Goal: Information Seeking & Learning: Check status

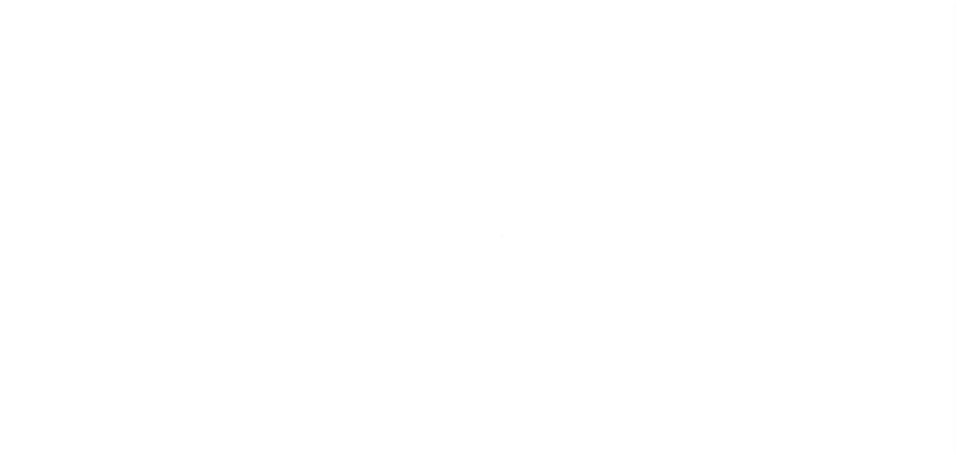
scroll to position [31, 0]
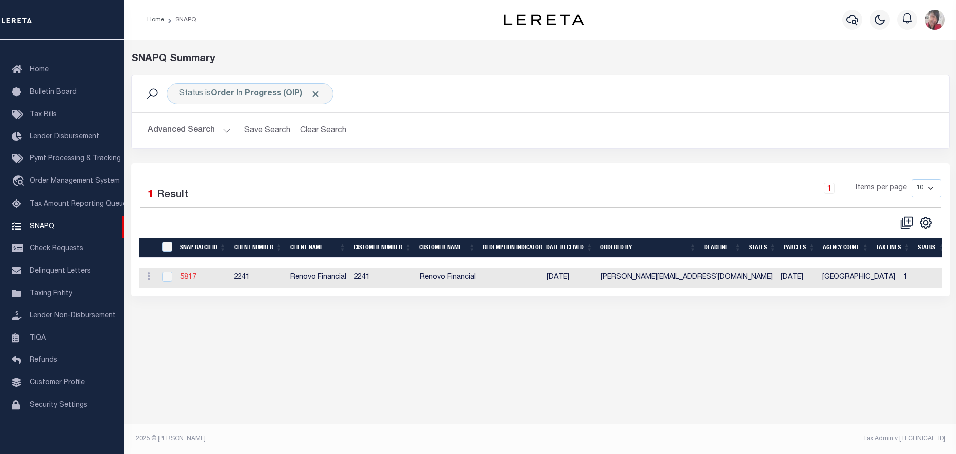
click at [191, 278] on link "5817" at bounding box center [188, 276] width 16 height 7
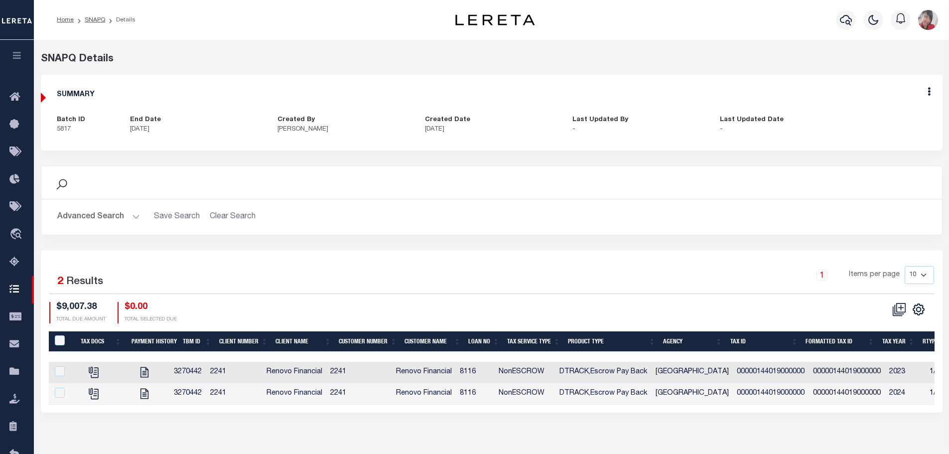
click at [20, 60] on icon "button" at bounding box center [16, 55] width 11 height 9
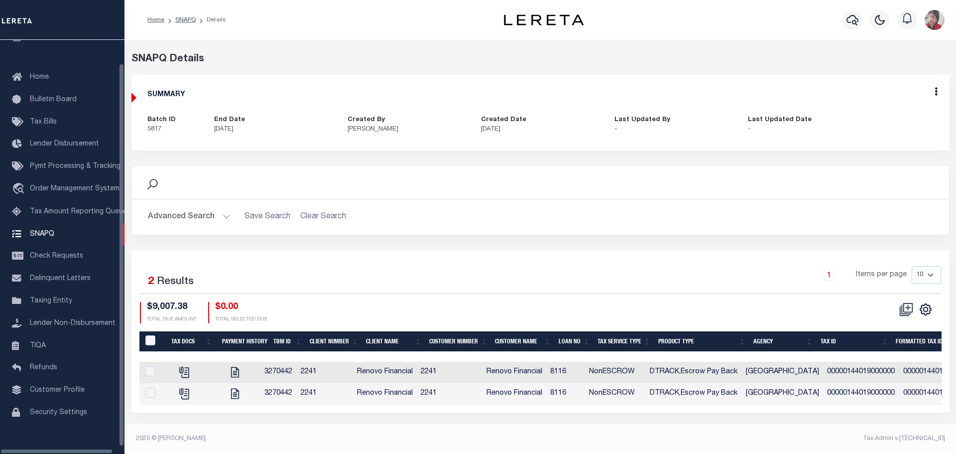
scroll to position [31, 0]
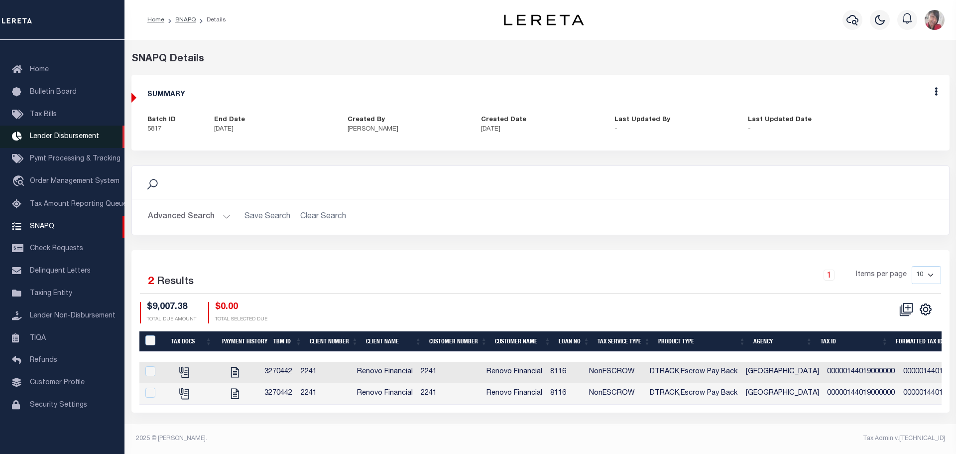
click at [54, 133] on span "Lender Disbursement" at bounding box center [64, 136] width 69 height 7
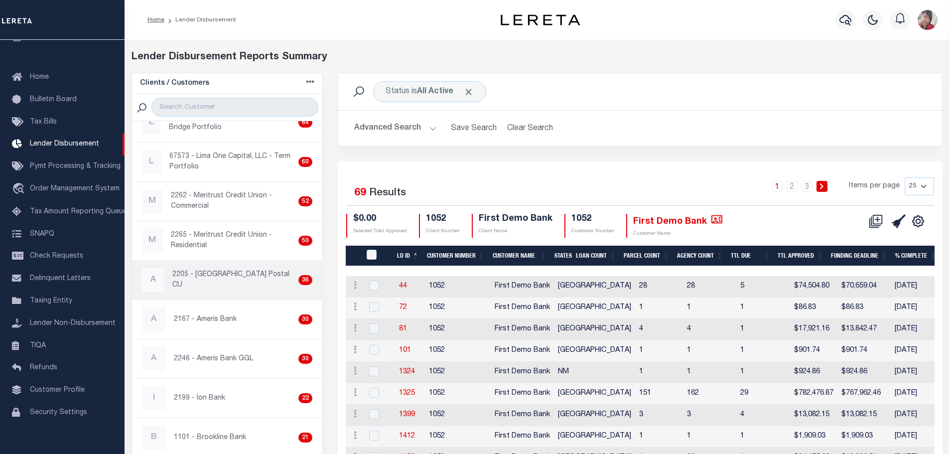
scroll to position [199, 0]
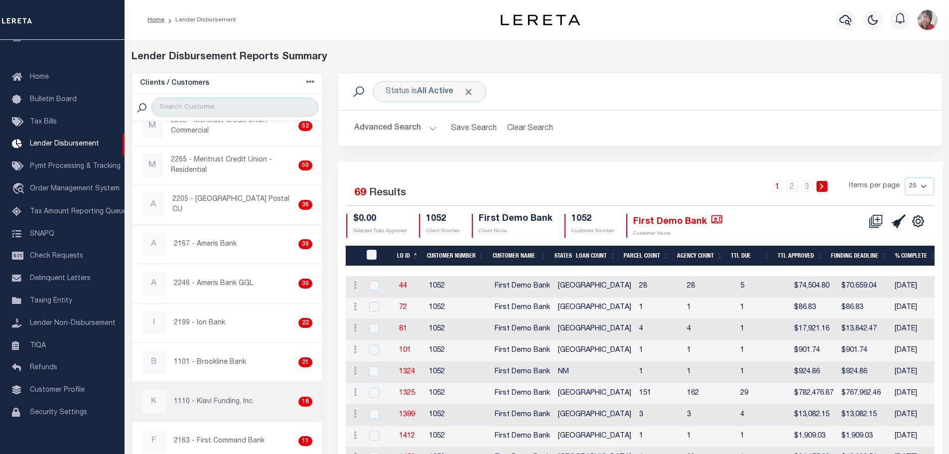
click at [214, 401] on p "1110 - Kiavi Funding, Inc." at bounding box center [214, 401] width 80 height 10
checkbox input "true"
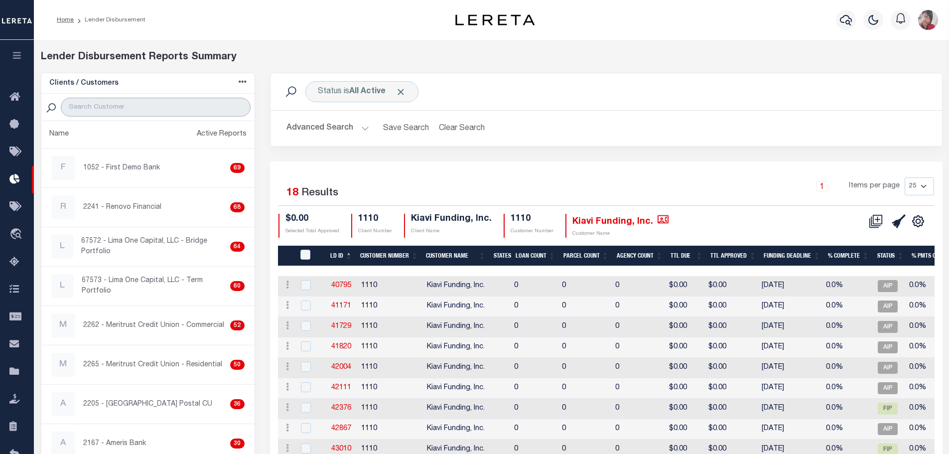
click at [120, 104] on input "search" at bounding box center [155, 107] width 189 height 19
type input "up"
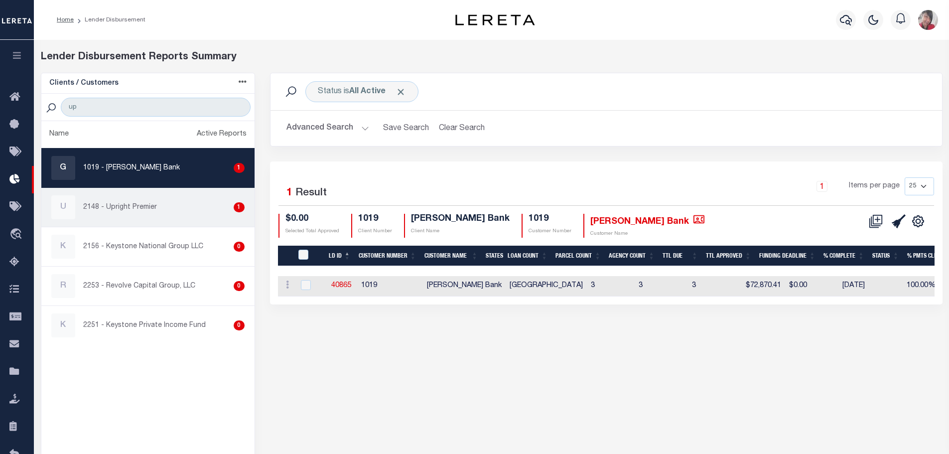
click at [118, 212] on p "2148 - Upright Premier" at bounding box center [120, 207] width 74 height 10
checkbox input "true"
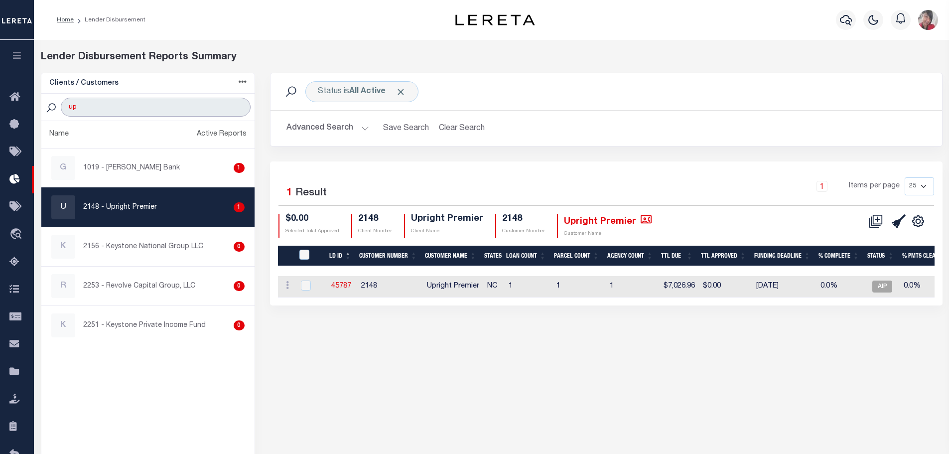
click at [239, 103] on input "up" at bounding box center [155, 107] width 189 height 19
click at [236, 107] on input "up" at bounding box center [155, 107] width 189 height 19
click at [120, 104] on input "search" at bounding box center [155, 107] width 189 height 19
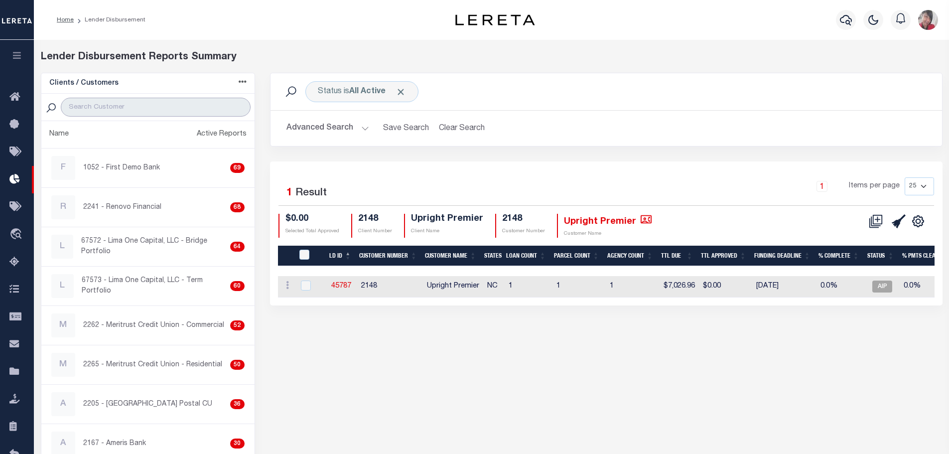
type input "kiavi"
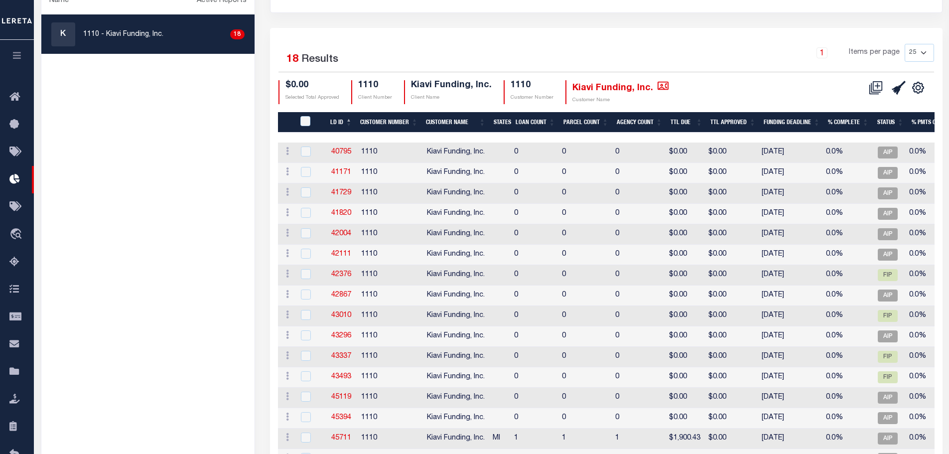
scroll to position [244, 0]
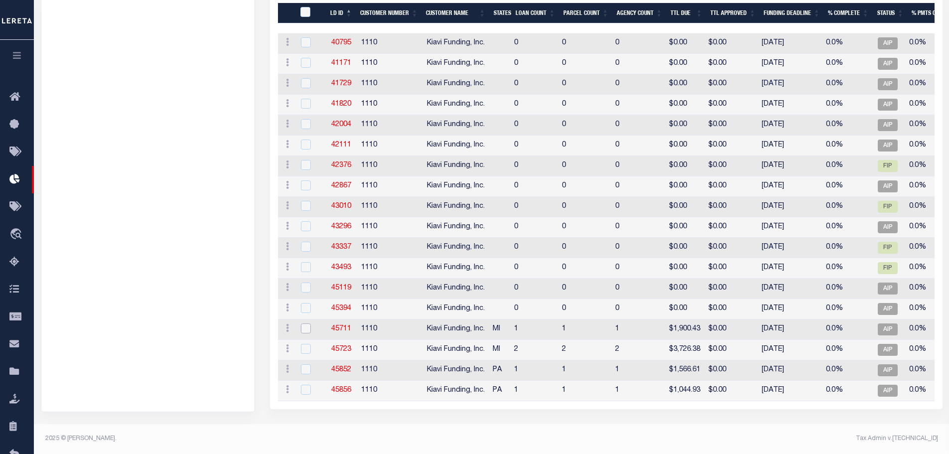
click at [305, 327] on input "checkbox" at bounding box center [306, 328] width 10 height 10
checkbox input "true"
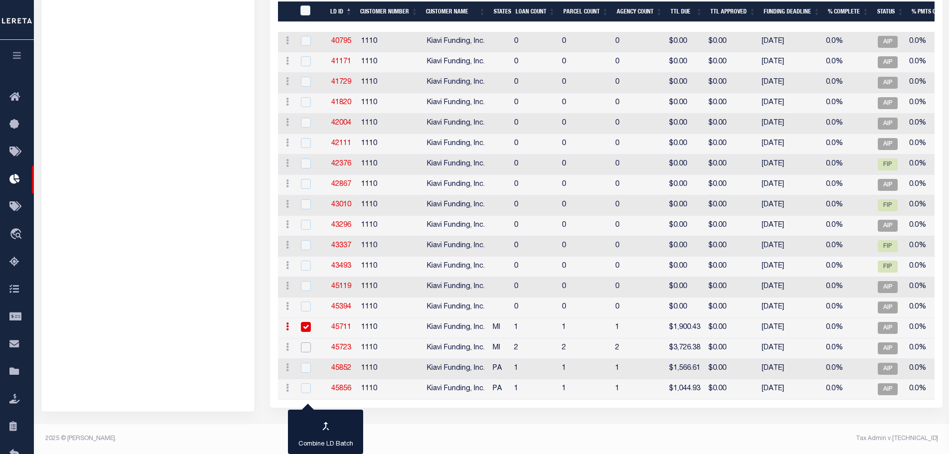
click at [302, 346] on input "checkbox" at bounding box center [306, 347] width 10 height 10
checkbox input "true"
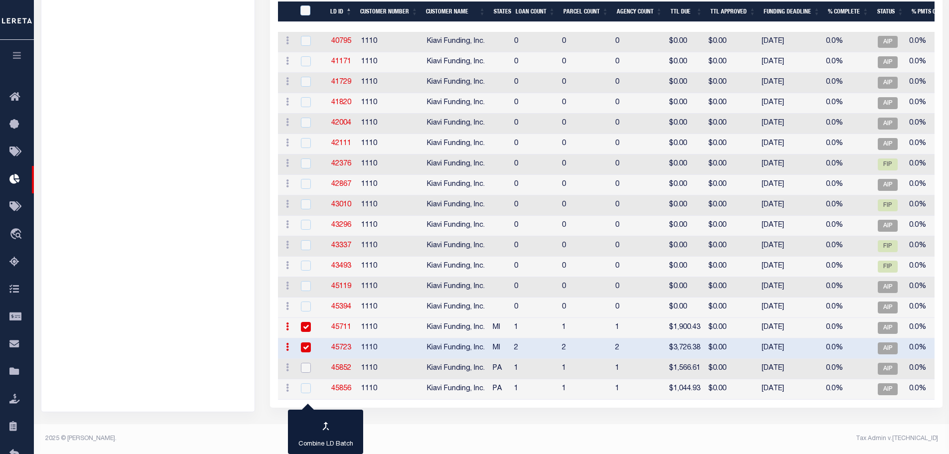
click at [307, 364] on input "checkbox" at bounding box center [306, 367] width 10 height 10
checkbox input "true"
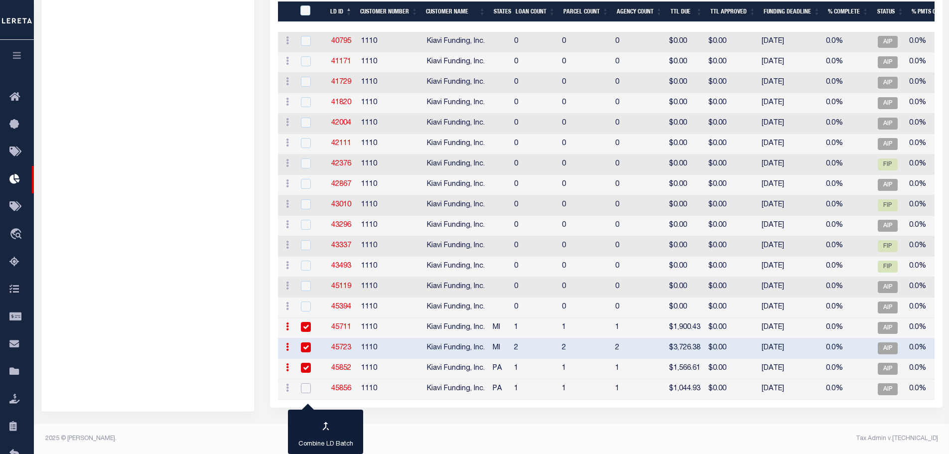
click at [311, 384] on input "checkbox" at bounding box center [306, 388] width 10 height 10
checkbox input "true"
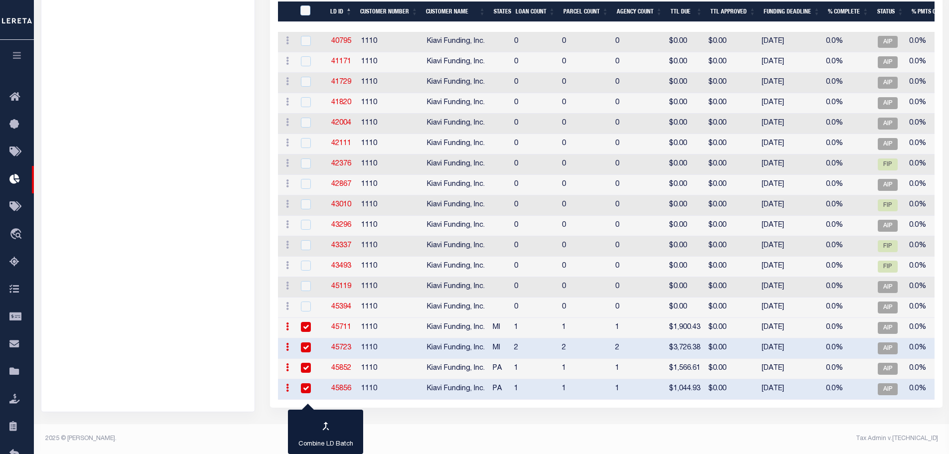
click at [338, 328] on link "45711" at bounding box center [341, 327] width 20 height 7
checkbox input "true"
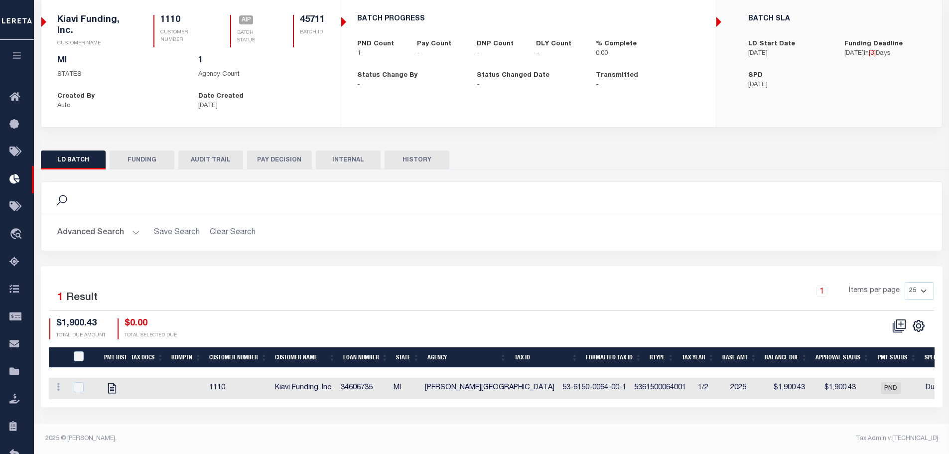
checkbox input "true"
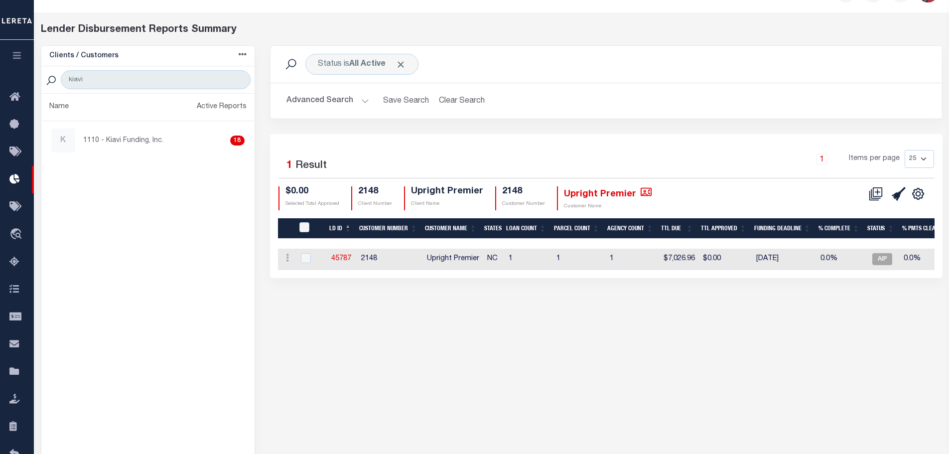
scroll to position [88, 0]
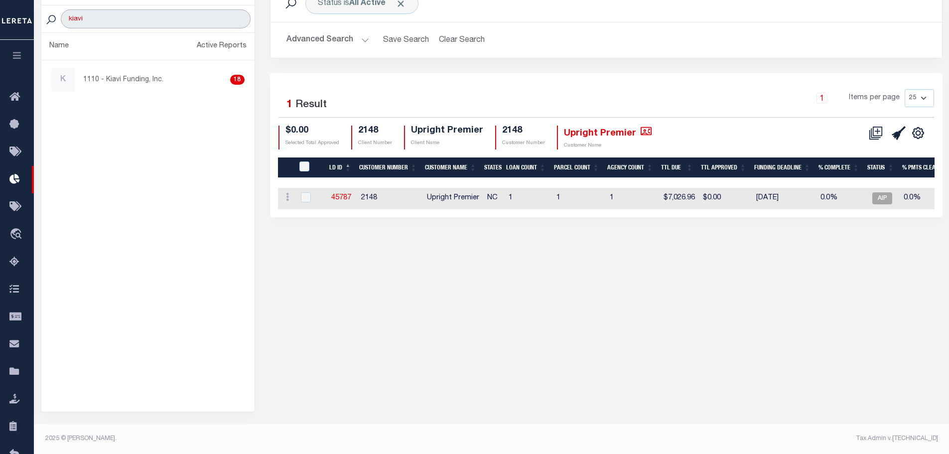
click at [127, 13] on input "kiavi" at bounding box center [155, 18] width 189 height 19
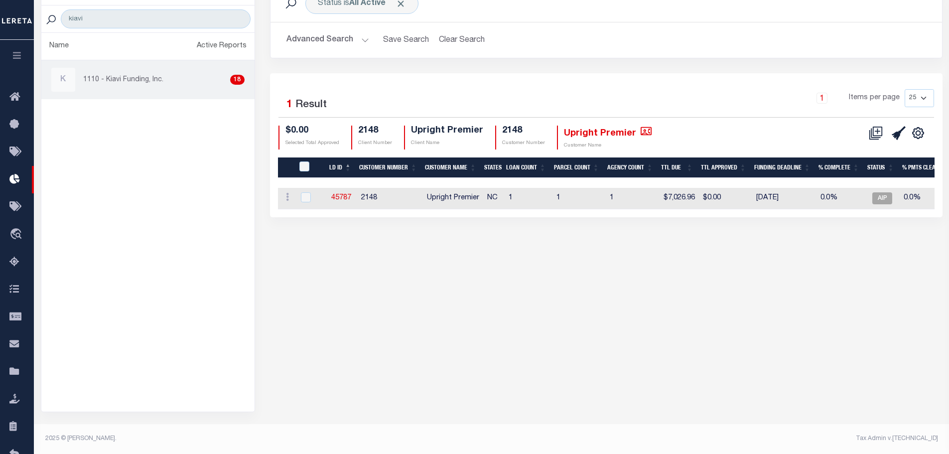
click at [132, 77] on p "1110 - Kiavi Funding, Inc." at bounding box center [123, 80] width 80 height 10
checkbox input "true"
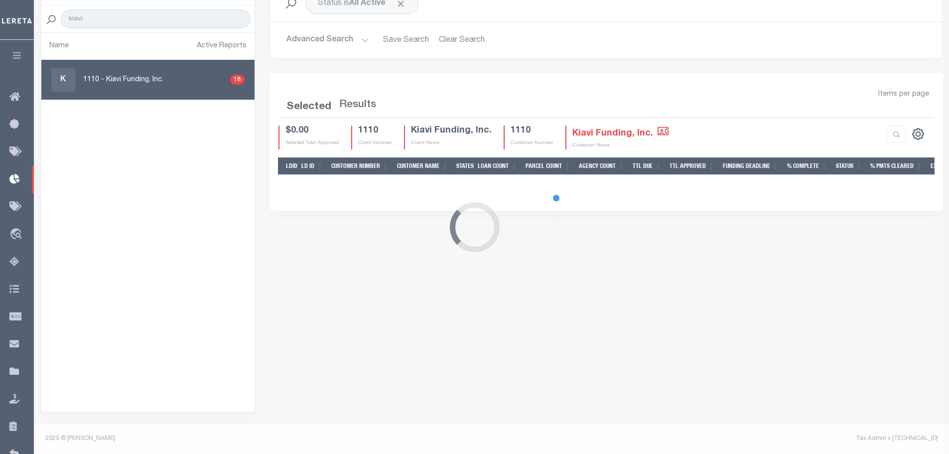
scroll to position [84, 0]
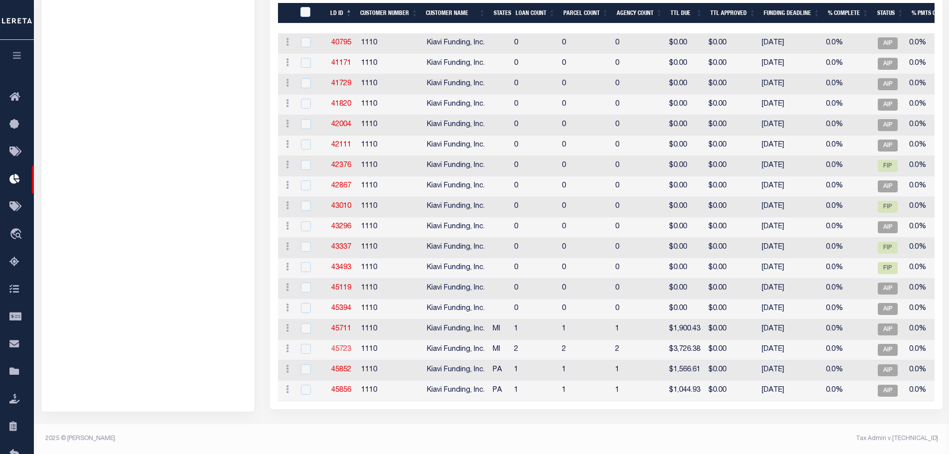
click at [343, 346] on link "45723" at bounding box center [341, 349] width 20 height 7
checkbox input "true"
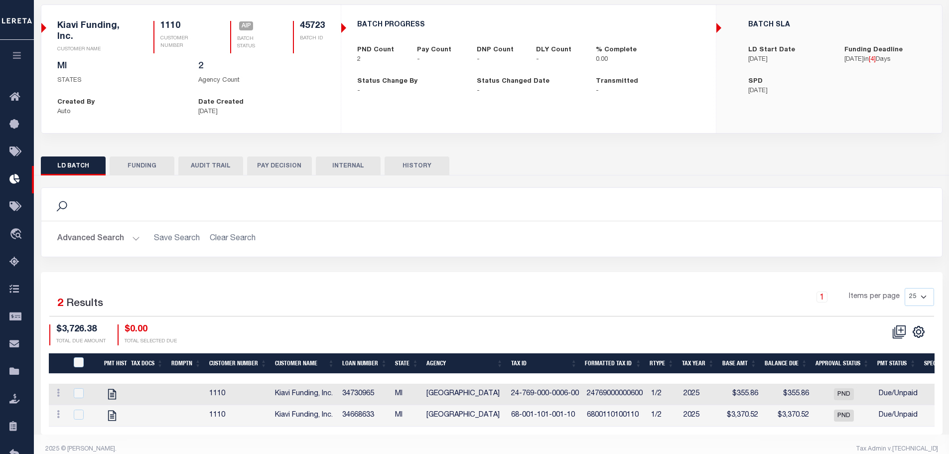
checkbox input "true"
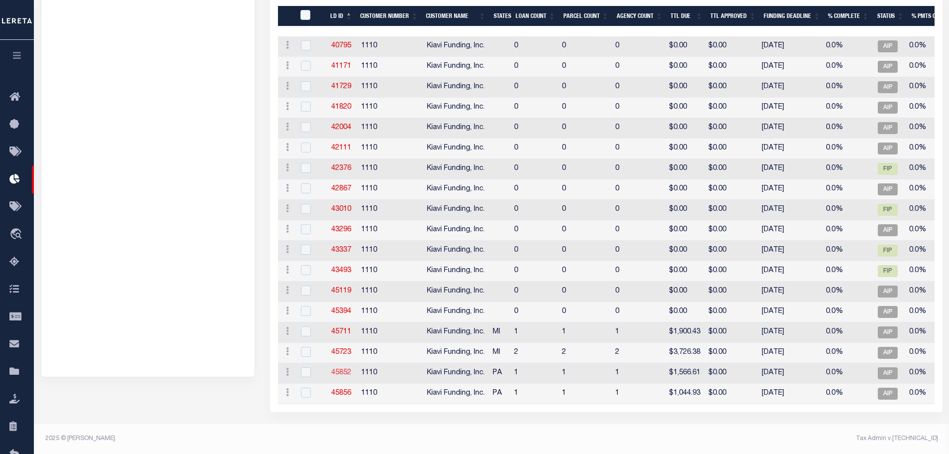
click at [346, 369] on link "45852" at bounding box center [341, 372] width 20 height 7
checkbox input "true"
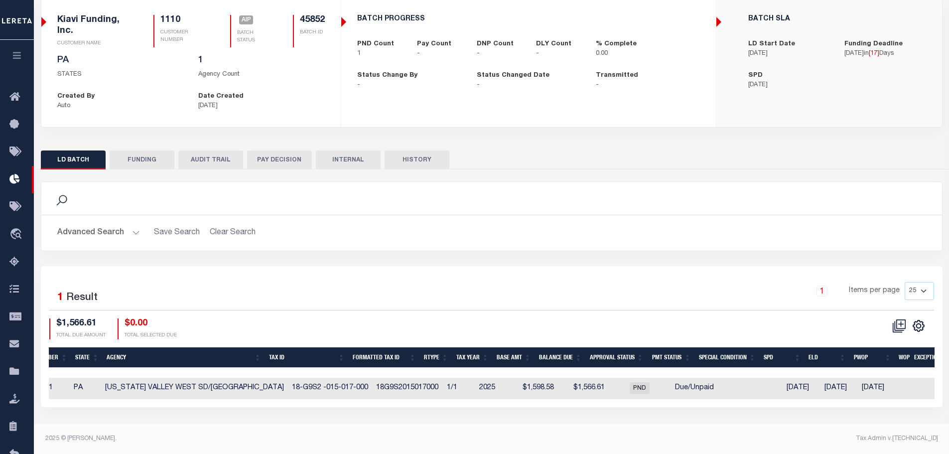
checkbox input "true"
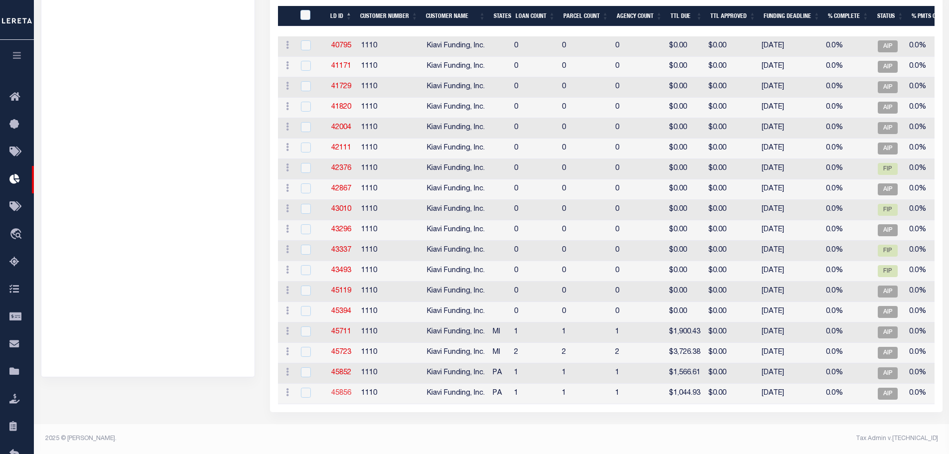
click at [347, 389] on link "45856" at bounding box center [341, 392] width 20 height 7
checkbox input "true"
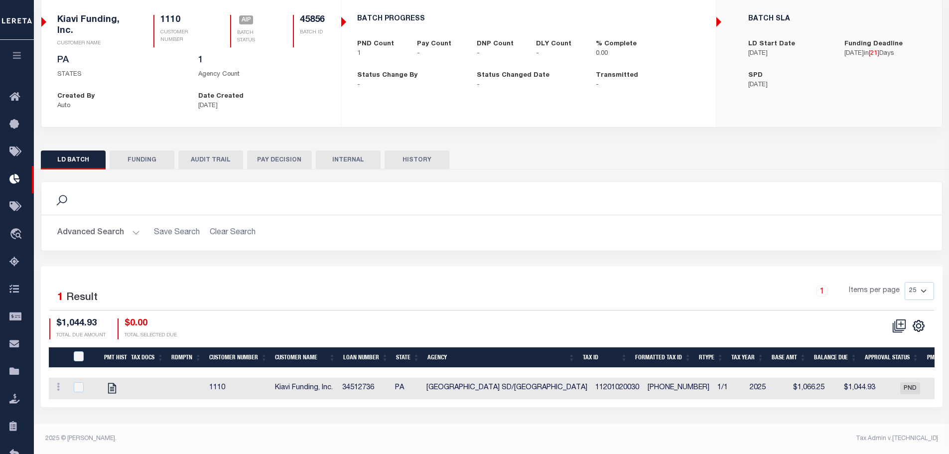
checkbox input "true"
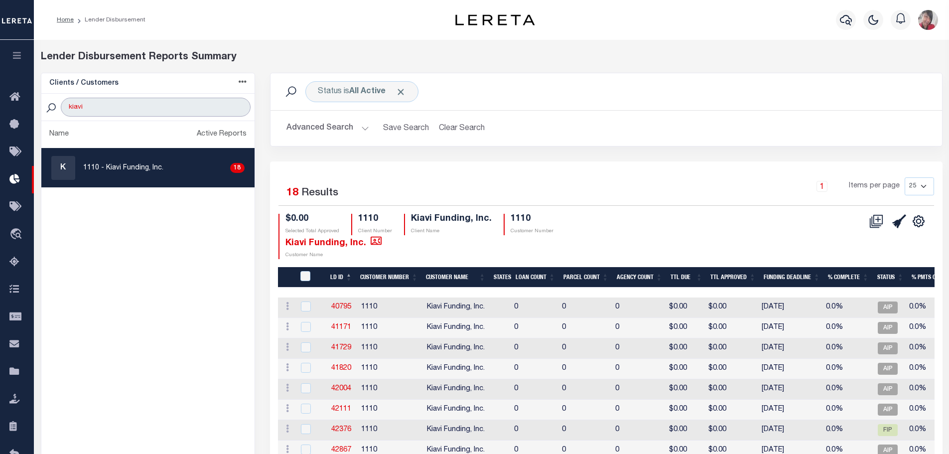
click at [237, 106] on input "kiavi" at bounding box center [155, 107] width 189 height 19
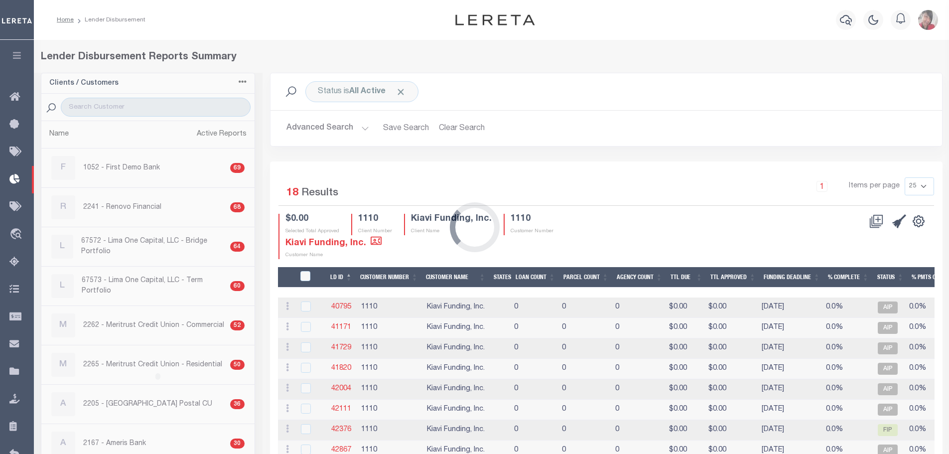
click at [21, 62] on div "Loading..." at bounding box center [474, 227] width 949 height 454
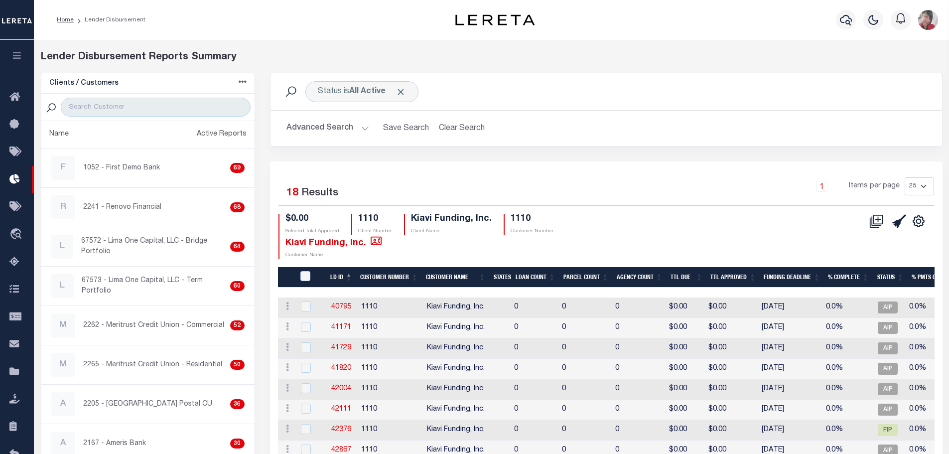
click at [19, 57] on icon "button" at bounding box center [16, 55] width 11 height 9
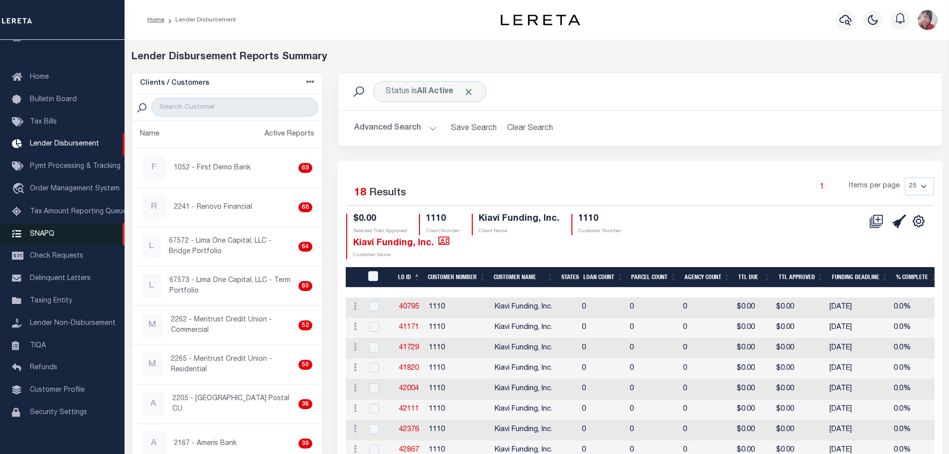
click at [50, 243] on link "SNAPQ" at bounding box center [62, 234] width 124 height 22
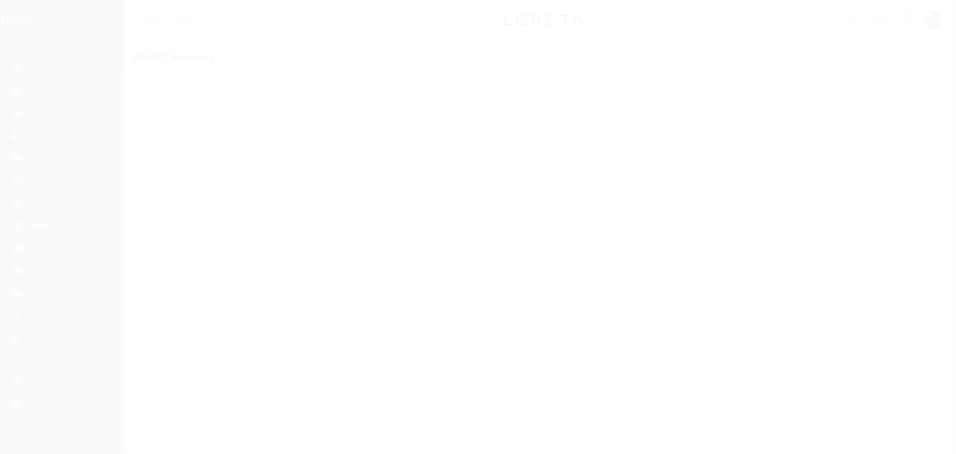
scroll to position [31, 0]
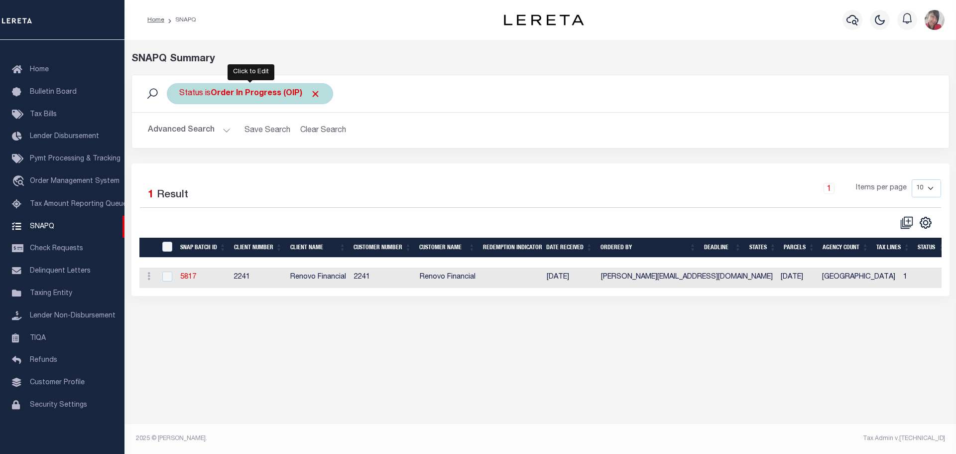
click at [221, 91] on b "Order In Progress (OIP)" at bounding box center [266, 94] width 110 height 8
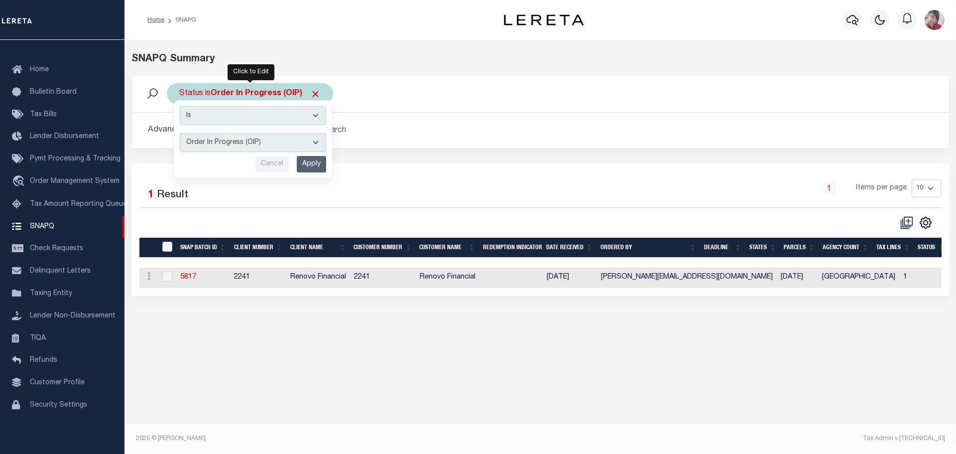
click at [318, 144] on select "Complete (CPT) Order In Progress (OIP)" at bounding box center [253, 142] width 146 height 19
select select "CPT"
click at [180, 133] on select "Complete (CPT) Order In Progress (OIP)" at bounding box center [253, 142] width 146 height 19
click at [316, 163] on input "Apply" at bounding box center [311, 164] width 29 height 16
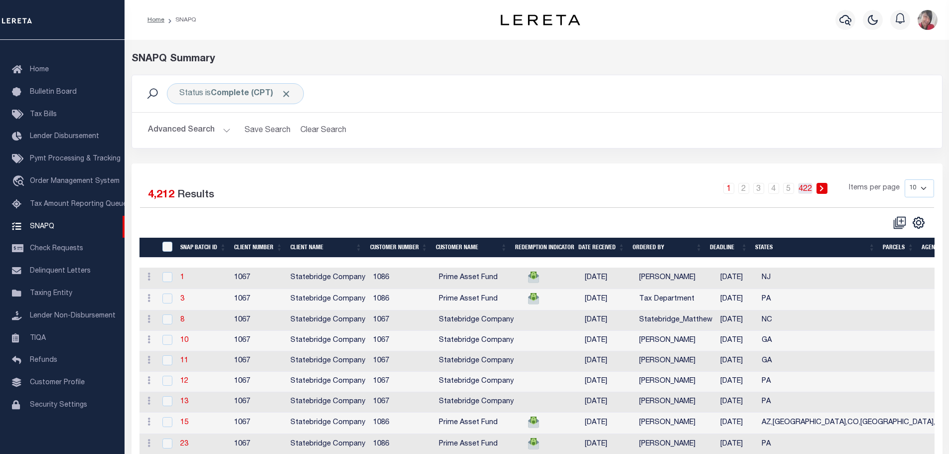
click at [807, 188] on link "422" at bounding box center [805, 188] width 14 height 11
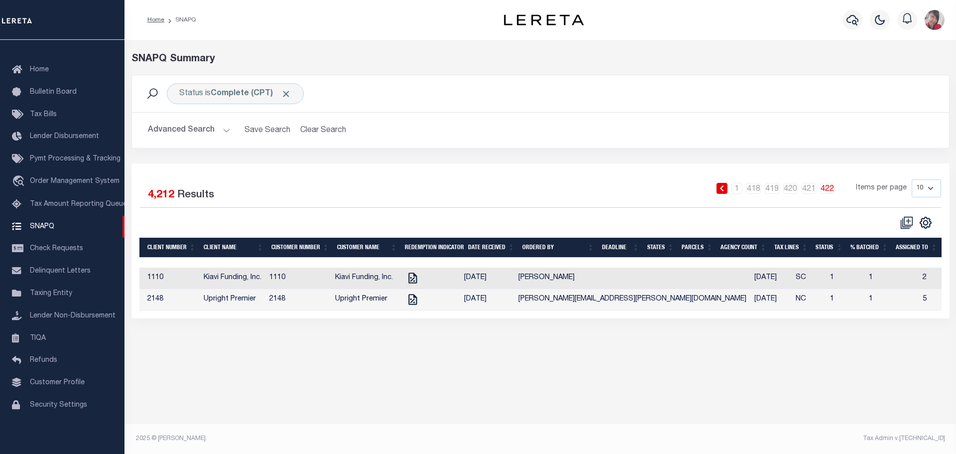
scroll to position [0, 0]
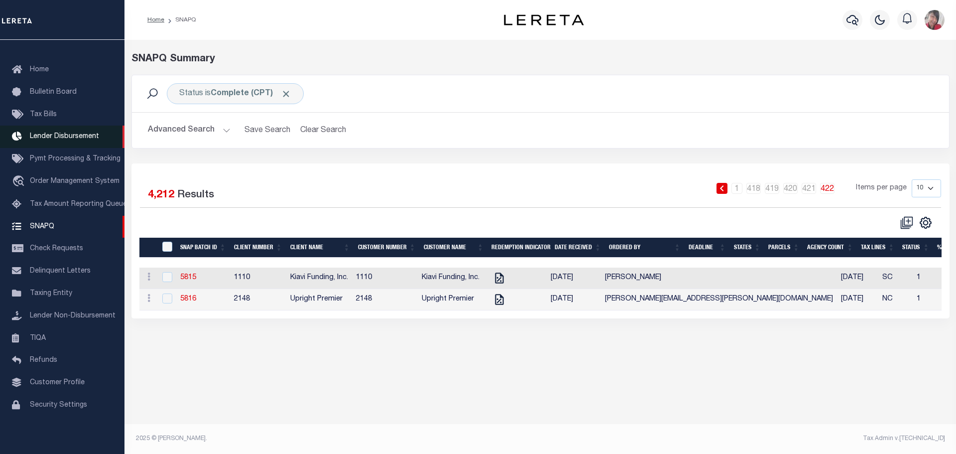
click at [64, 133] on span "Lender Disbursement" at bounding box center [64, 136] width 69 height 7
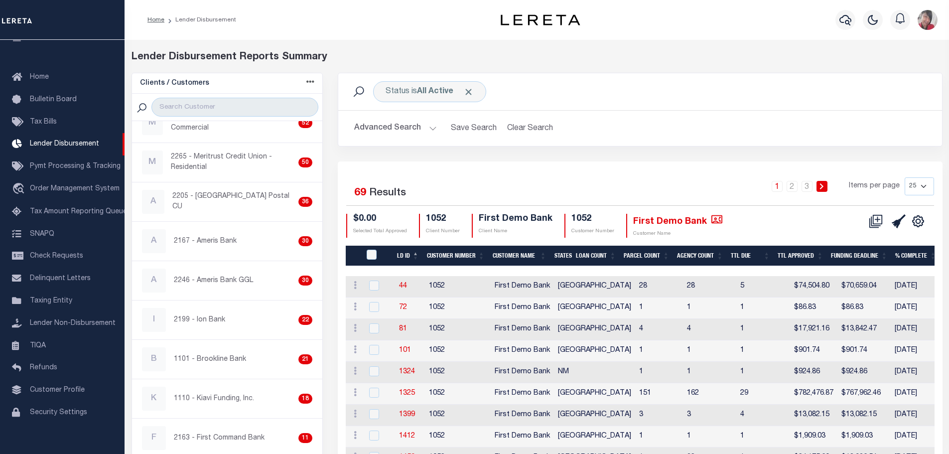
scroll to position [249, 0]
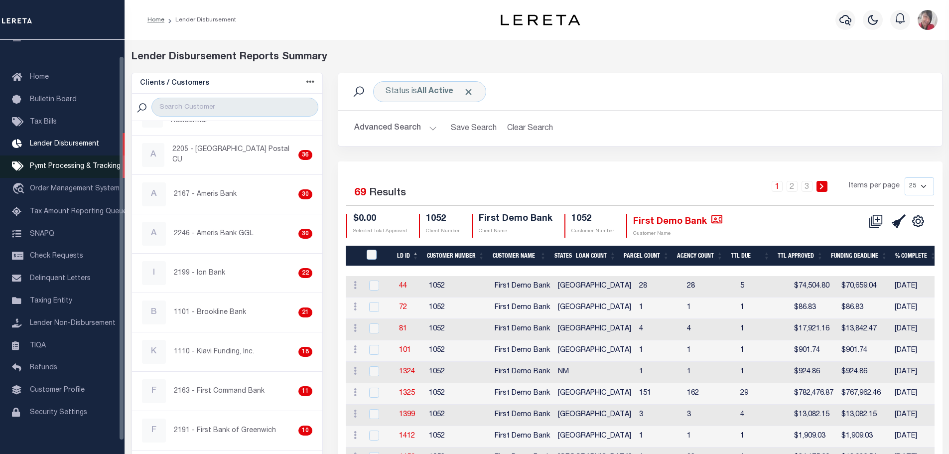
click at [52, 169] on span "Pymt Processing & Tracking" at bounding box center [75, 166] width 91 height 7
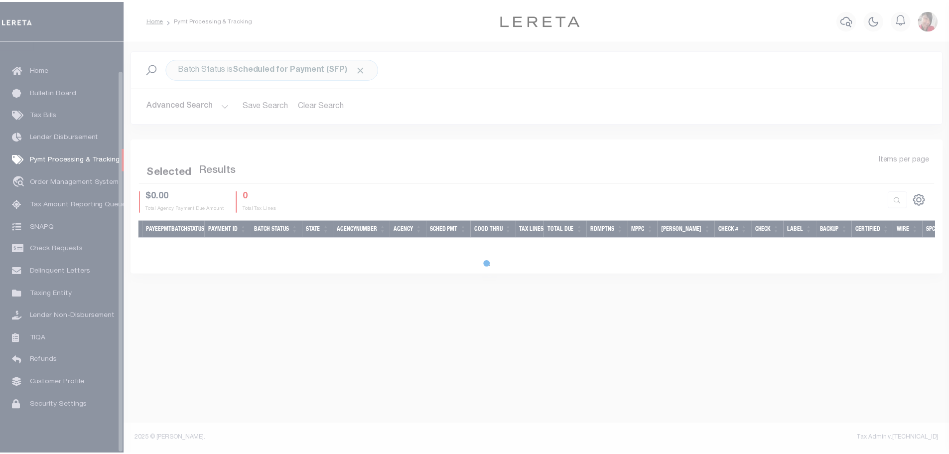
scroll to position [31, 0]
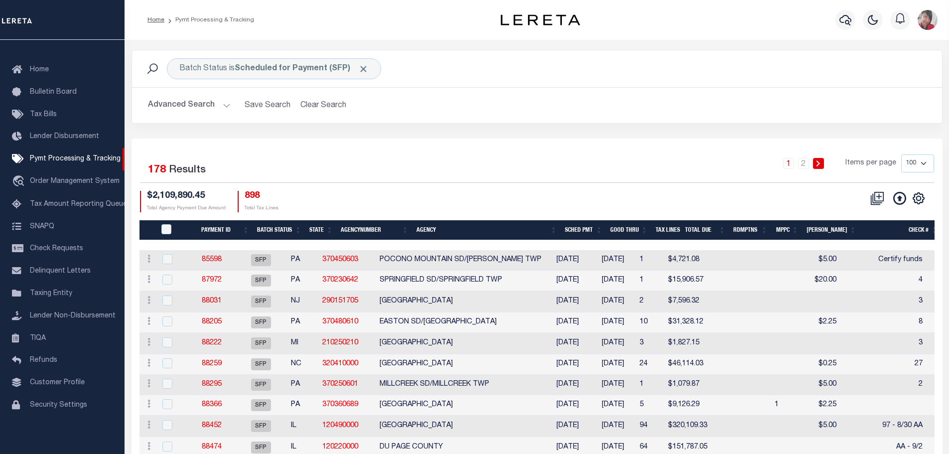
click at [925, 163] on select "100 200 500 1000" at bounding box center [917, 163] width 33 height 18
select select "1000"
click at [901, 154] on select "100 200 500 1000" at bounding box center [917, 163] width 33 height 18
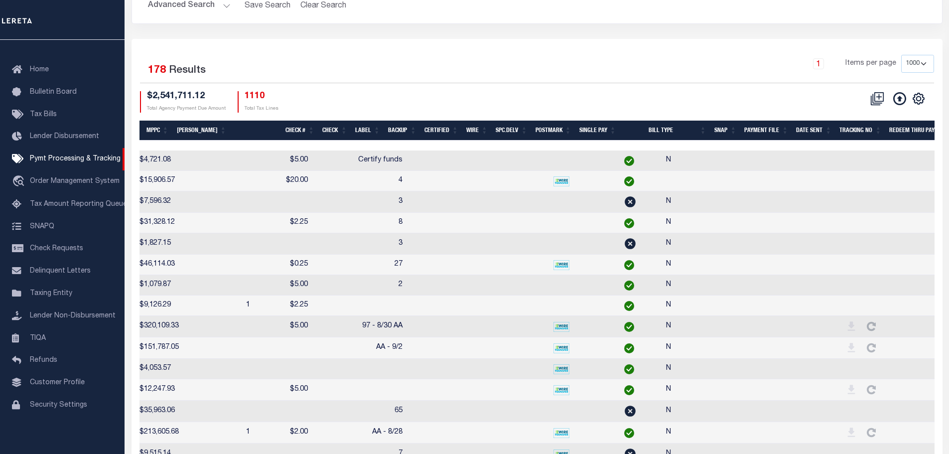
scroll to position [0, 0]
click at [724, 127] on th "SNAP" at bounding box center [726, 130] width 30 height 20
